Goal: Task Accomplishment & Management: Use online tool/utility

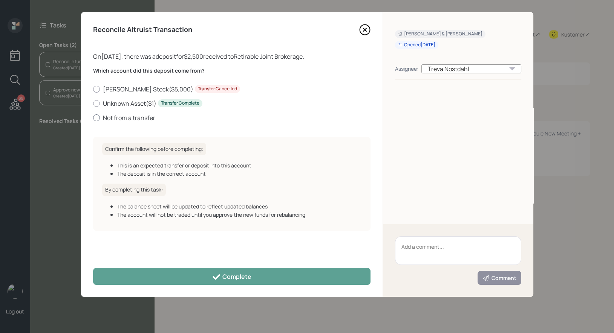
click at [96, 116] on div at bounding box center [96, 117] width 7 height 7
click at [93, 118] on input "Not from a transfer" at bounding box center [93, 118] width 0 height 0
radio input "true"
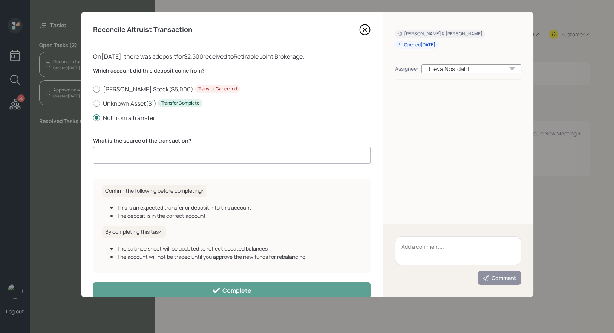
click at [123, 154] on input at bounding box center [231, 155] width 277 height 17
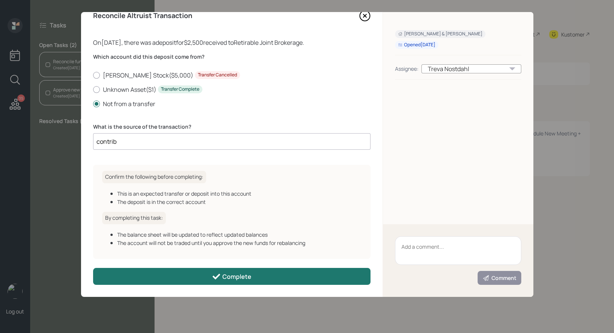
type input "contrib"
click at [146, 277] on button "Complete" at bounding box center [231, 276] width 277 height 17
